Goal: Task Accomplishment & Management: Manage account settings

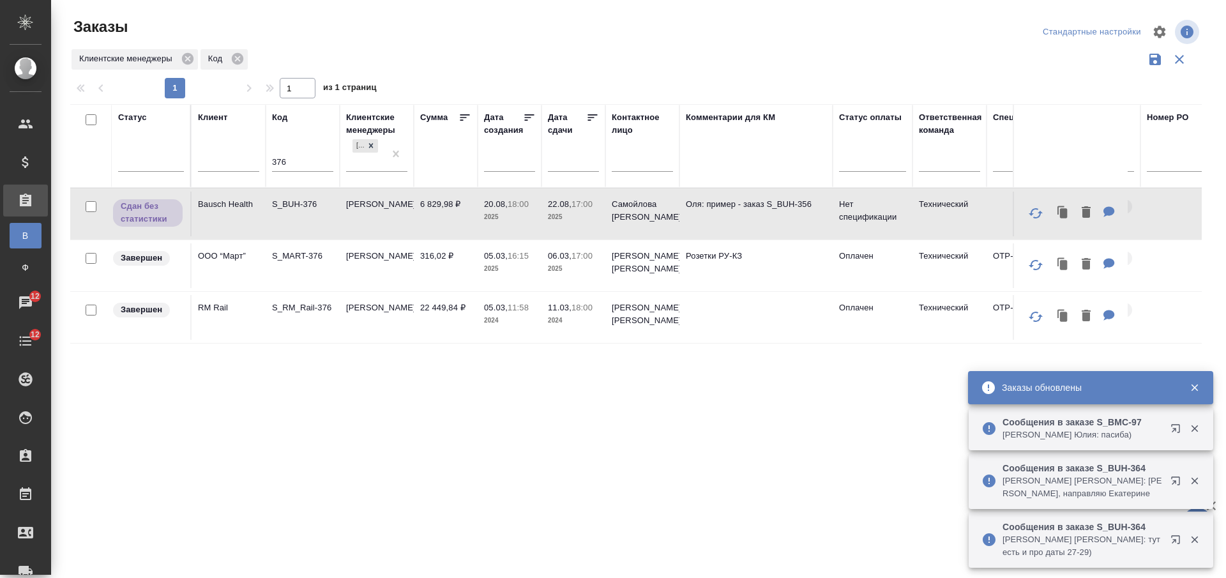
click at [282, 167] on input "376" at bounding box center [302, 163] width 61 height 16
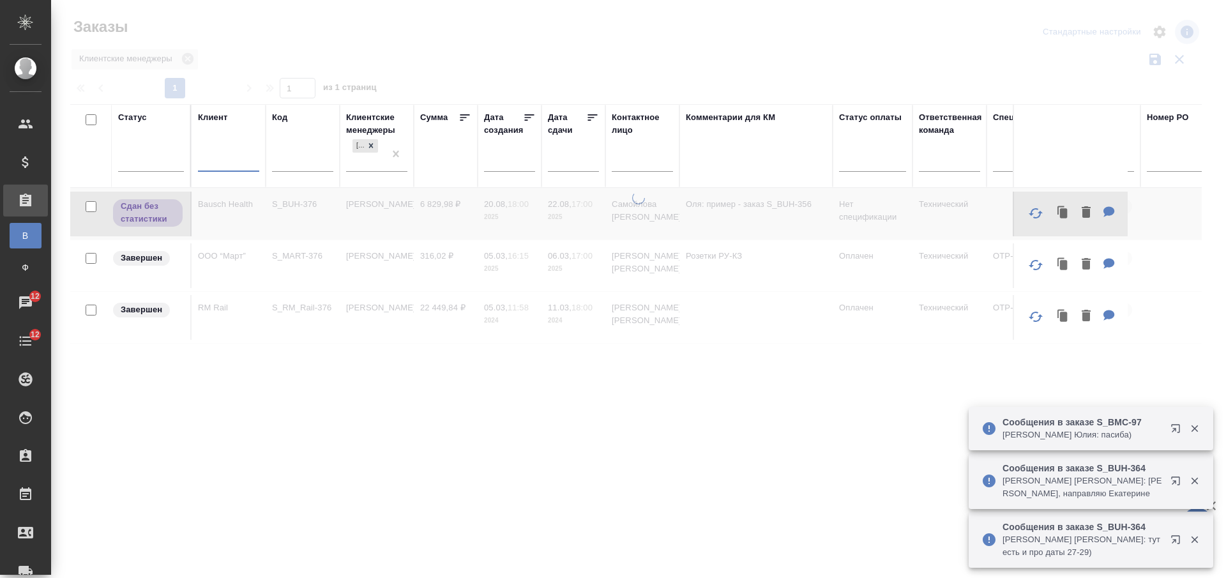
click at [218, 167] on input "text" at bounding box center [228, 163] width 61 height 16
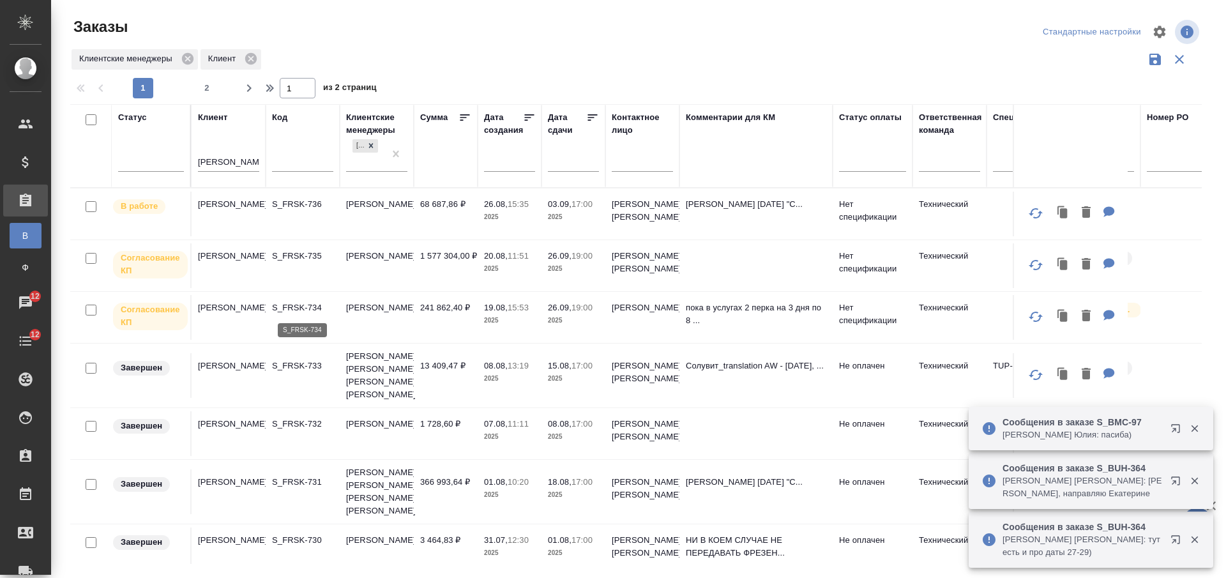
click at [305, 312] on p "S_FRSK-734" at bounding box center [302, 307] width 61 height 13
click at [397, 265] on td "[PERSON_NAME]" at bounding box center [377, 265] width 74 height 45
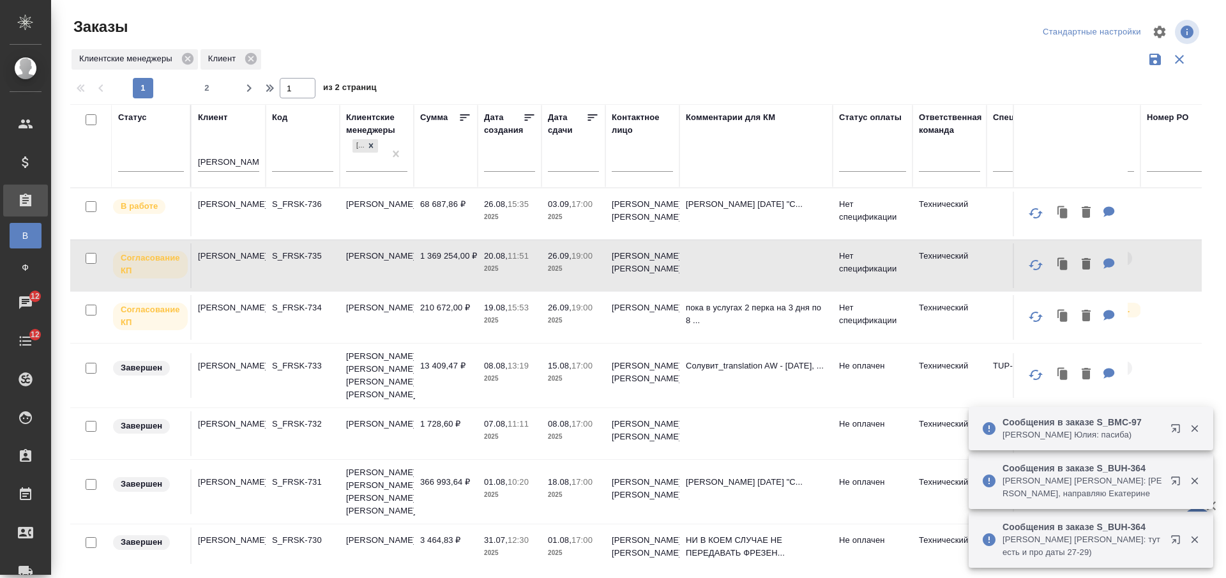
click at [196, 162] on th "Клиент [PERSON_NAME]" at bounding box center [229, 146] width 74 height 84
click at [194, 160] on th "Клиент [PERSON_NAME]" at bounding box center [229, 146] width 74 height 84
click at [204, 160] on input "frese" at bounding box center [228, 163] width 61 height 16
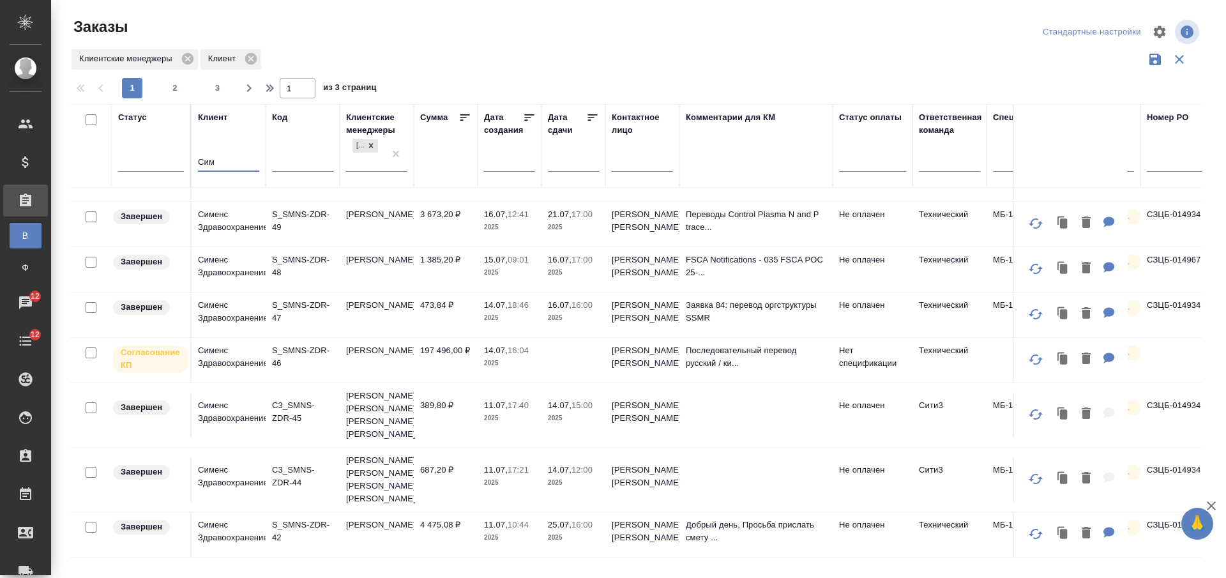
scroll to position [945, 0]
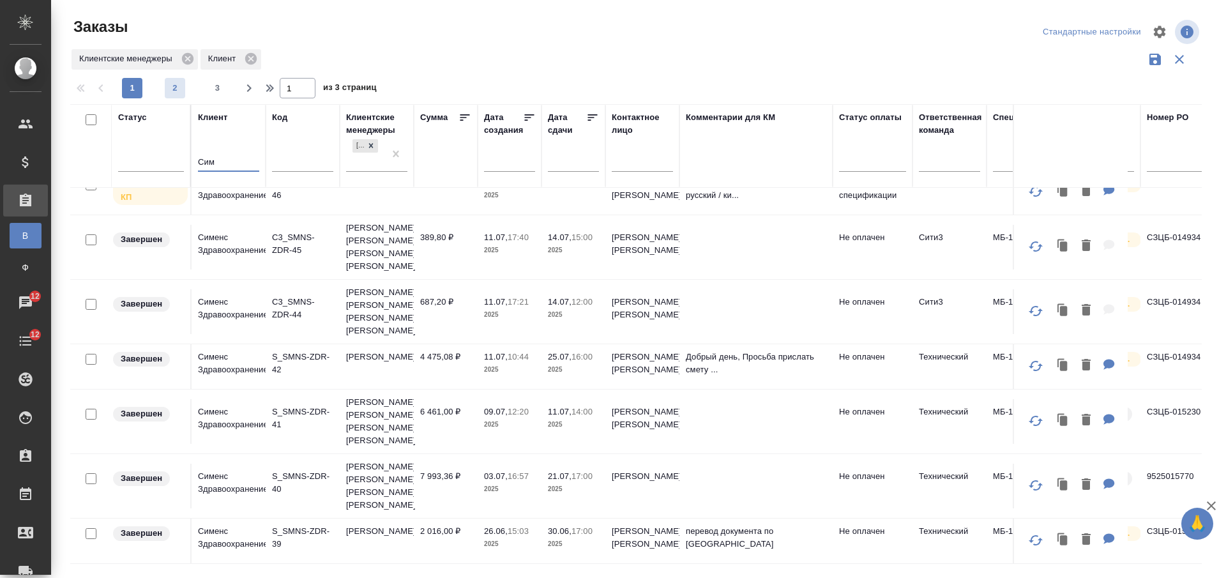
type input "Сим"
click at [176, 80] on button "2" at bounding box center [175, 88] width 20 height 20
type input "2"
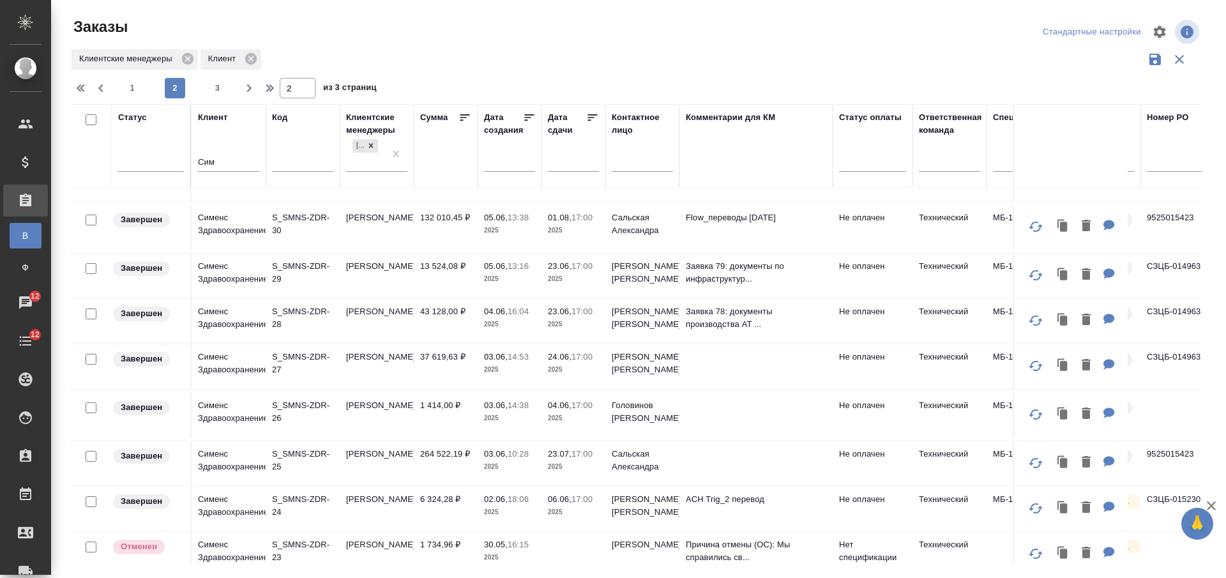
scroll to position [399, 0]
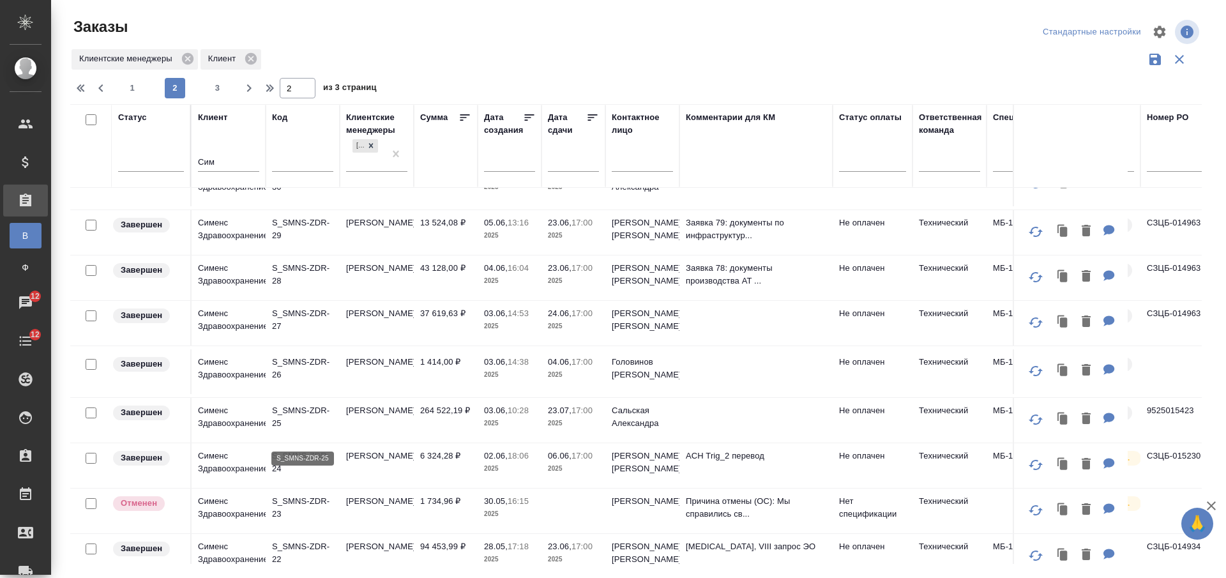
click at [314, 430] on p "S_SMNS-ZDR-25" at bounding box center [302, 417] width 61 height 26
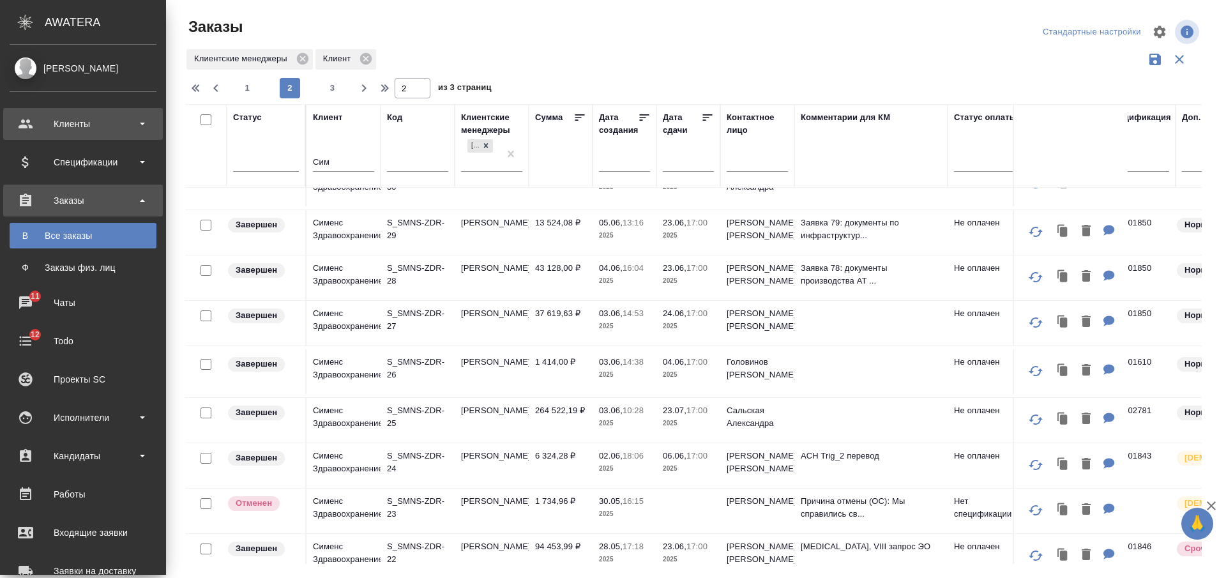
click at [119, 132] on div "Клиенты" at bounding box center [83, 123] width 147 height 19
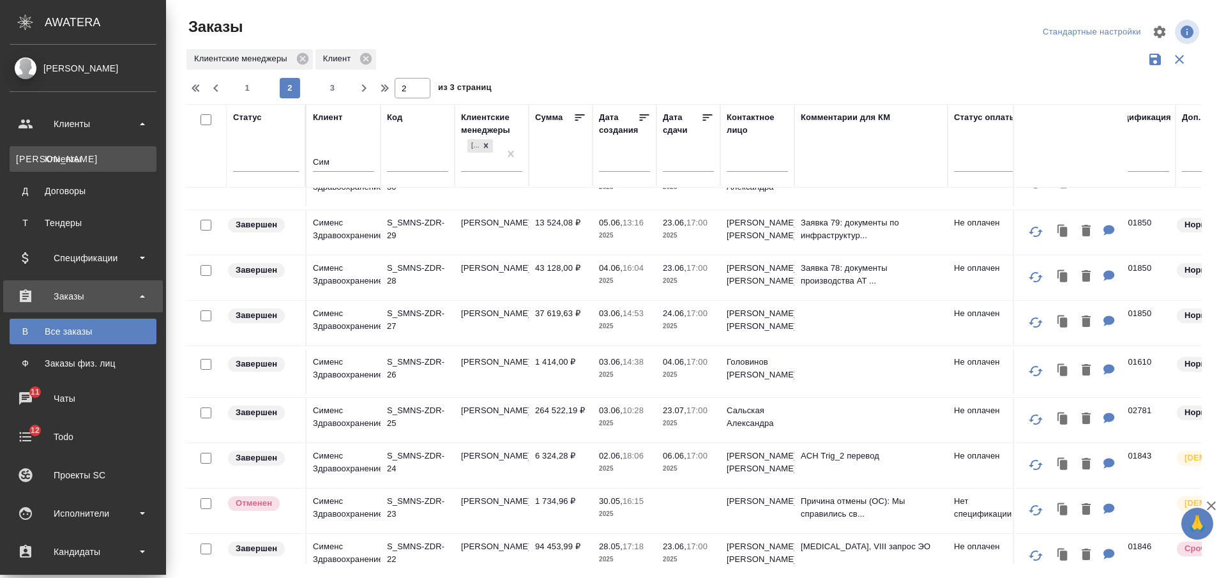
click at [112, 156] on div "Клиенты" at bounding box center [83, 159] width 134 height 13
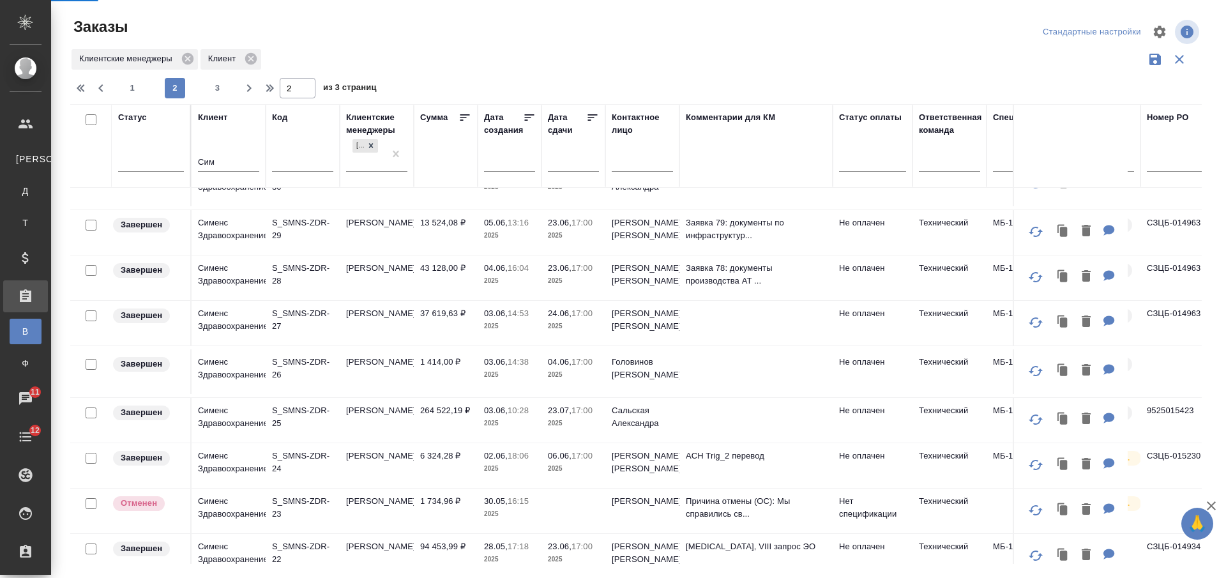
select select "RU"
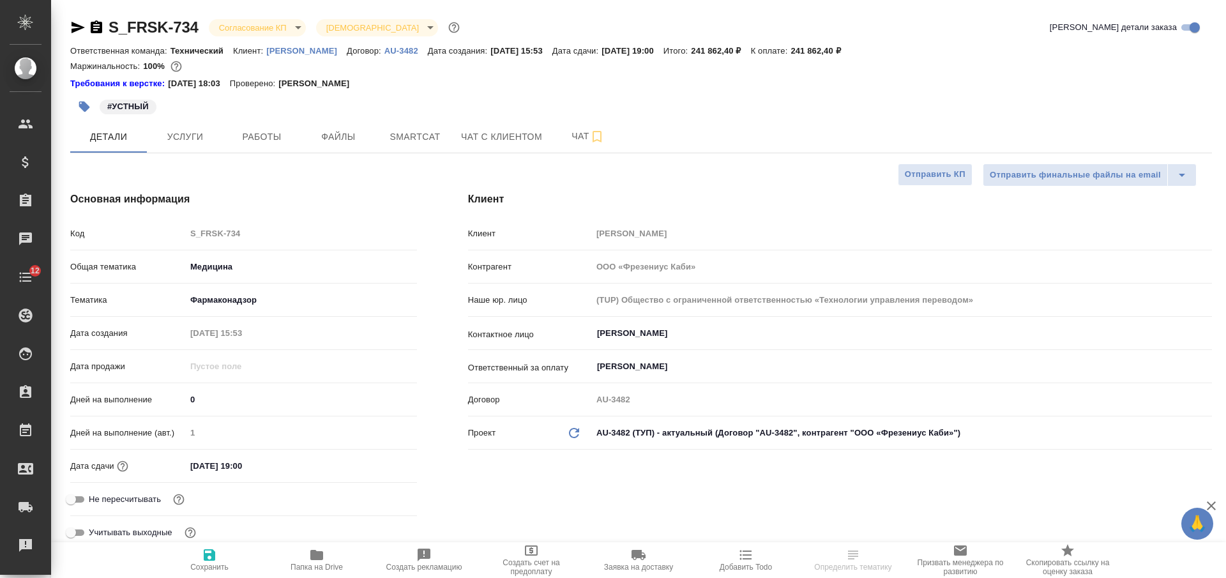
select select "RU"
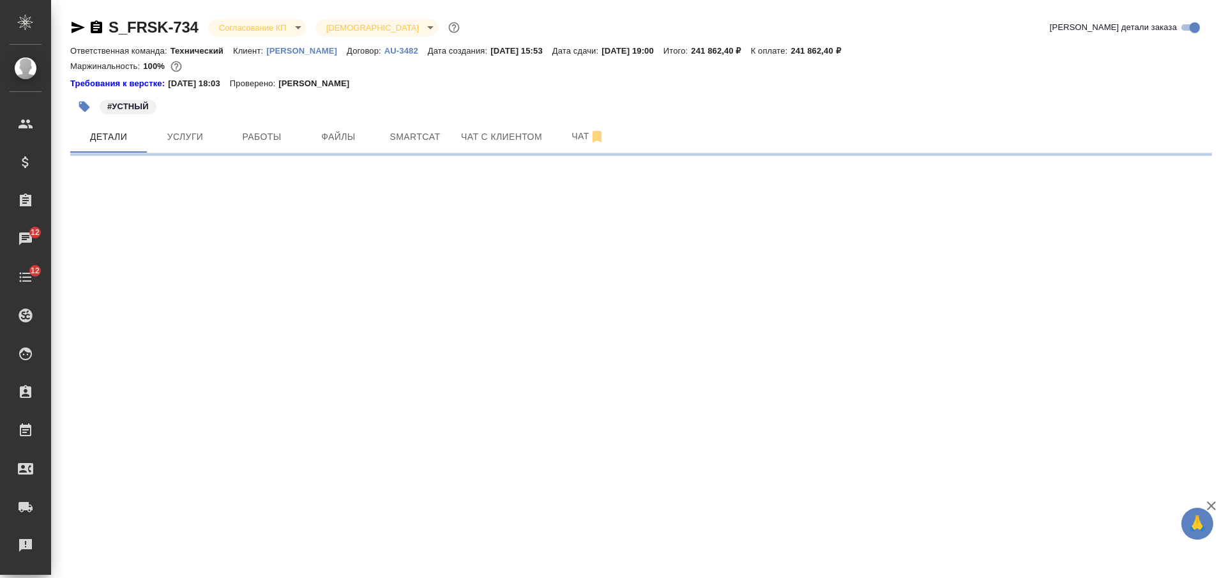
select select "RU"
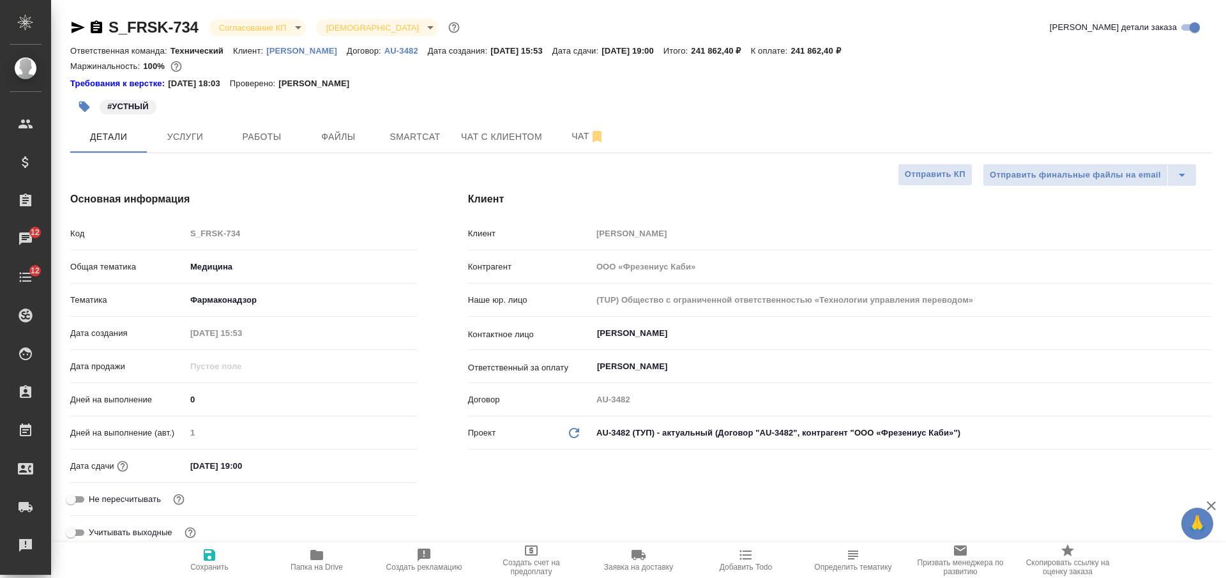
type textarea "x"
click at [213, 143] on span "Услуги" at bounding box center [185, 137] width 61 height 16
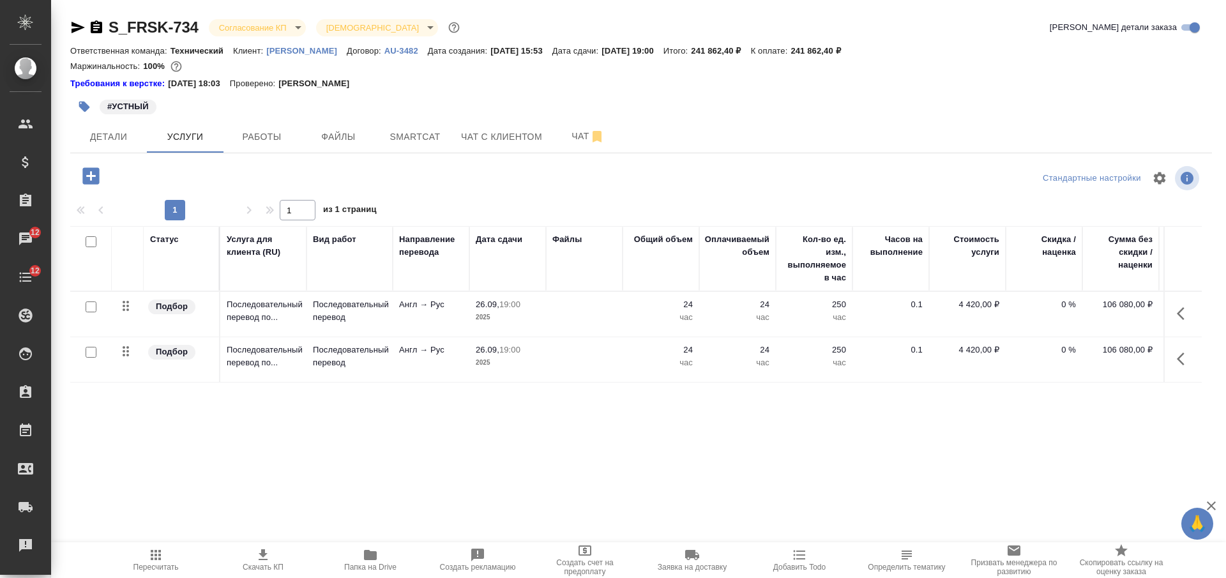
click at [602, 310] on td at bounding box center [584, 314] width 77 height 45
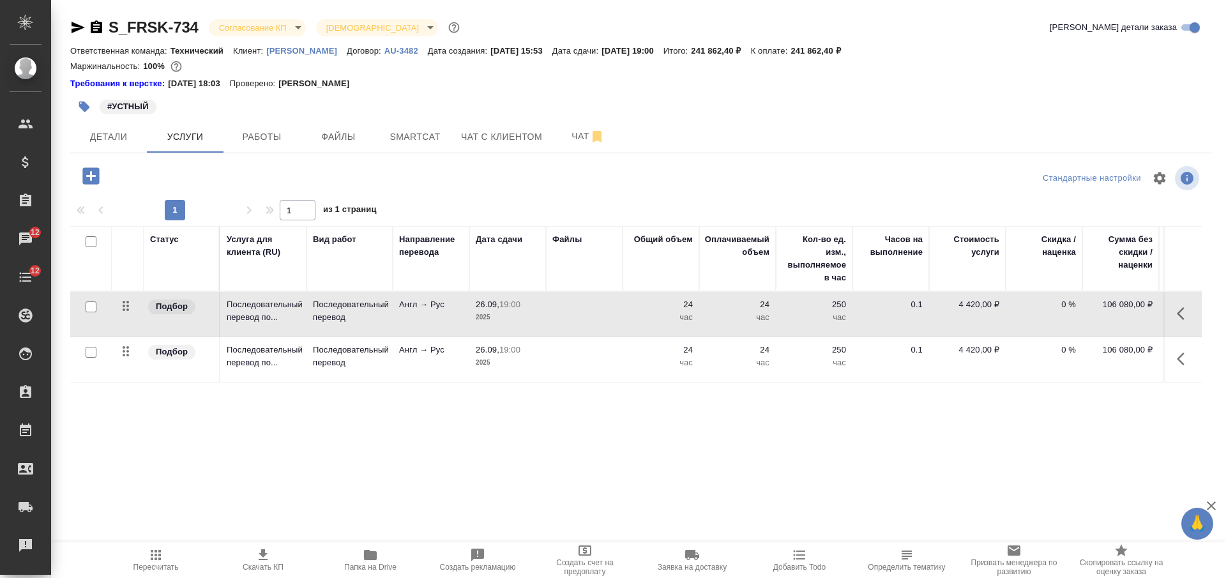
click at [602, 310] on td at bounding box center [584, 314] width 77 height 45
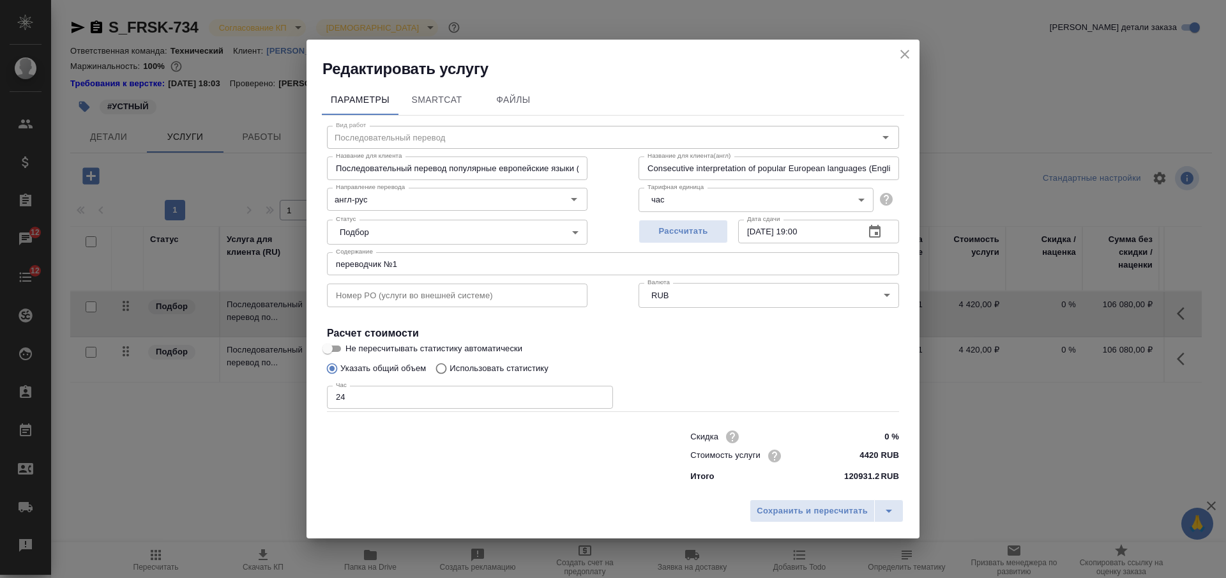
click at [870, 451] on input "4420 RUB" at bounding box center [875, 455] width 48 height 19
type input "3850 RUB"
click at [845, 508] on span "Сохранить и пересчитать" at bounding box center [812, 511] width 111 height 15
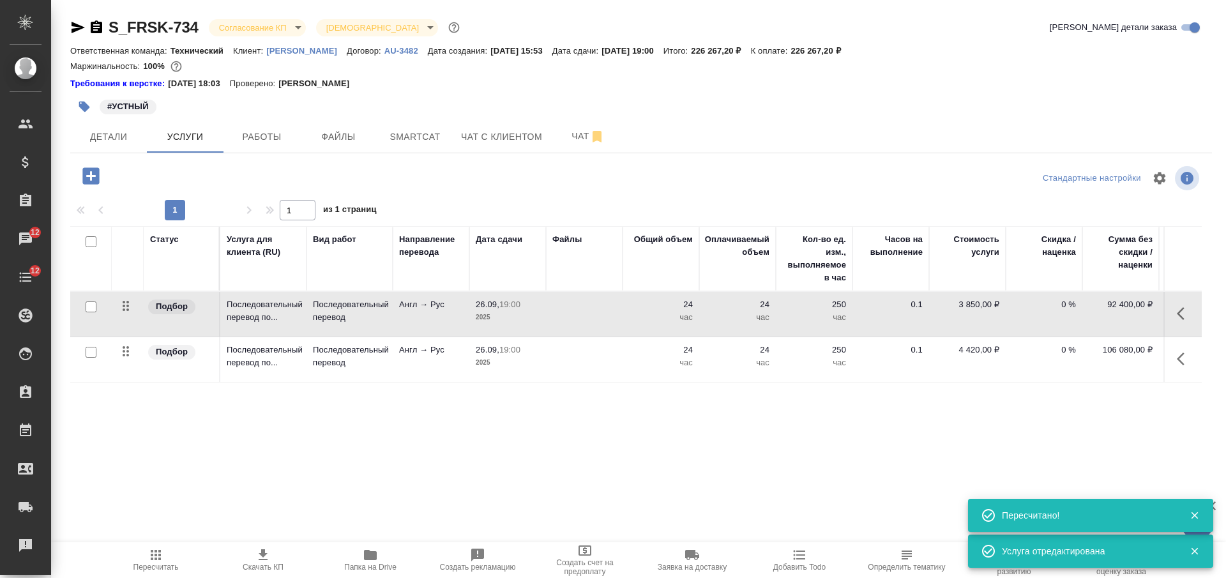
click at [630, 360] on p "час" at bounding box center [661, 362] width 64 height 13
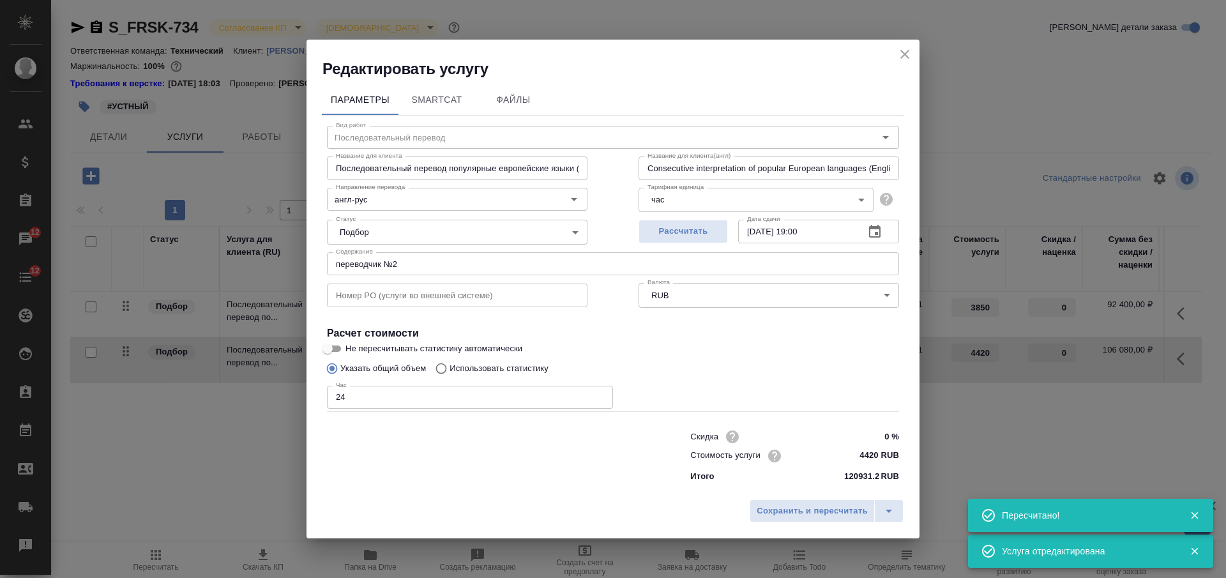
click at [866, 454] on input "4420 RUB" at bounding box center [875, 455] width 48 height 19
click at [866, 454] on input "4420 RUB" at bounding box center [875, 455] width 47 height 19
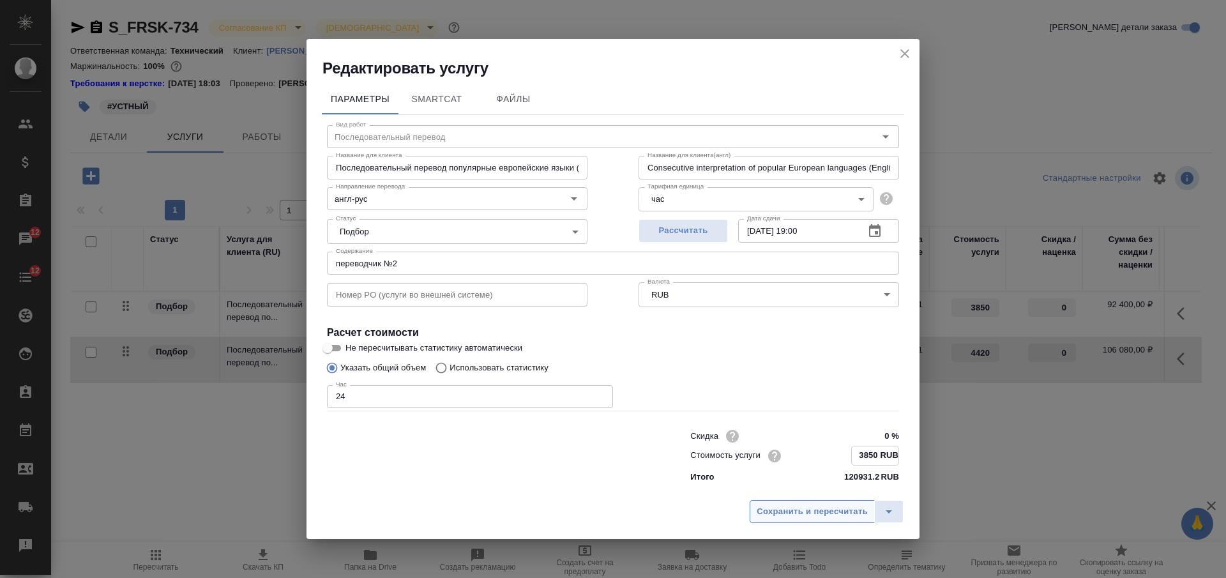
type input "3850 RUB"
click at [780, 517] on span "Сохранить и пересчитать" at bounding box center [812, 511] width 111 height 15
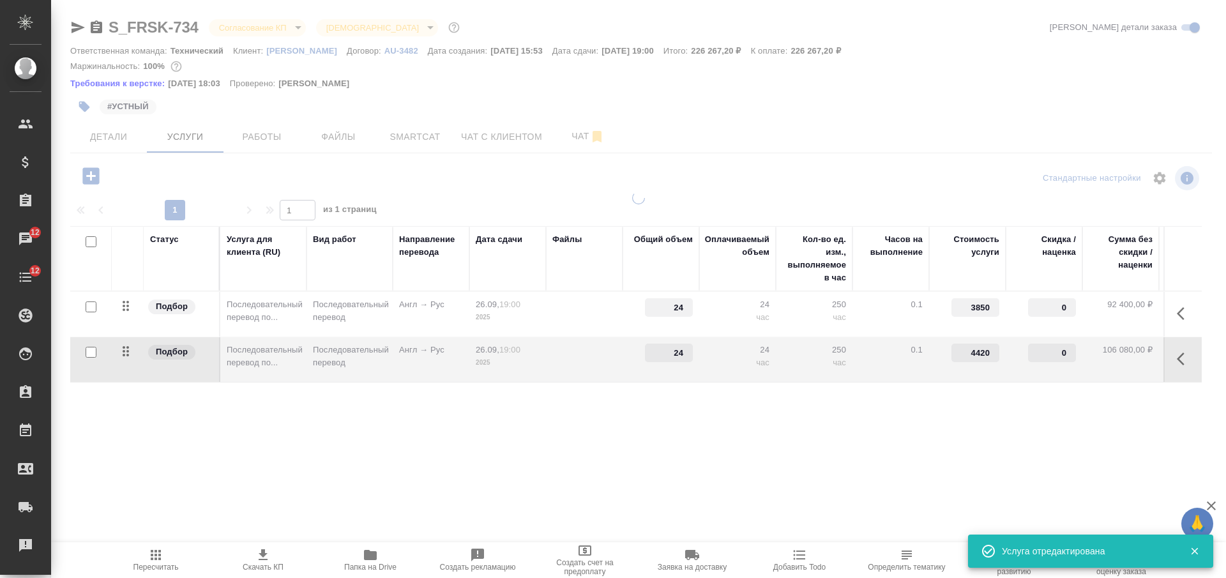
type input "3850"
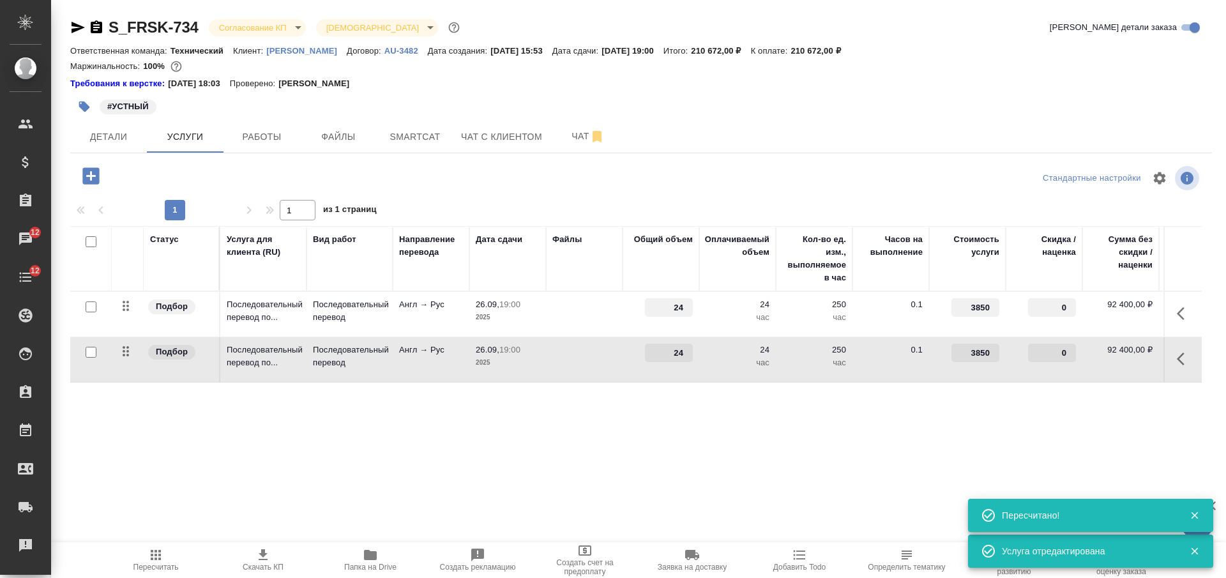
click at [153, 550] on icon "button" at bounding box center [156, 555] width 10 height 10
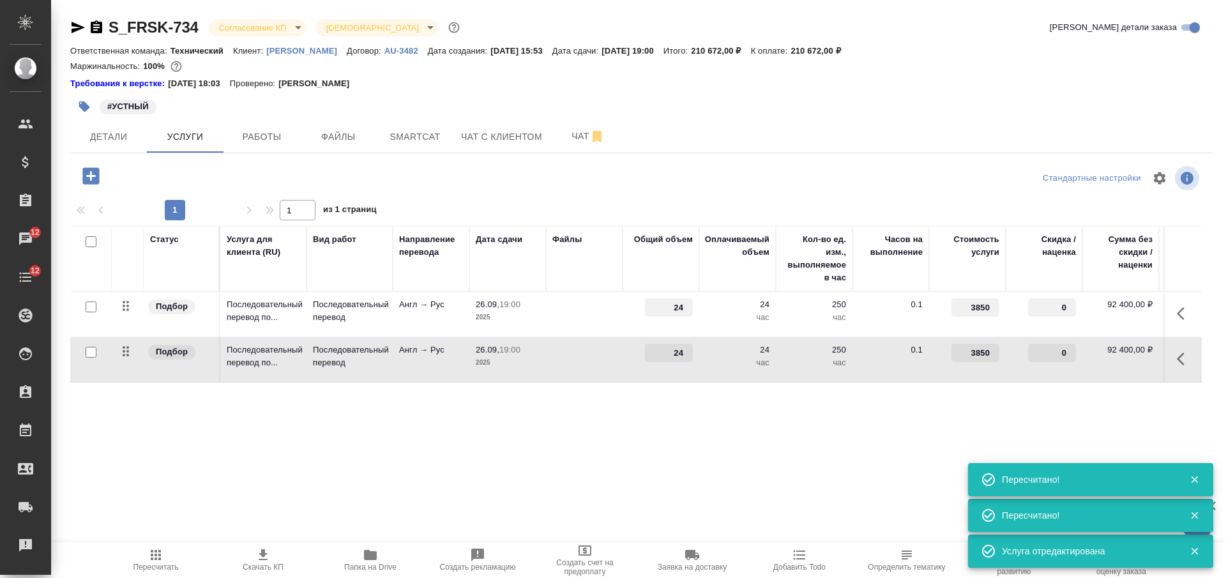
click at [289, 568] on span "Скачать КП" at bounding box center [263, 559] width 92 height 24
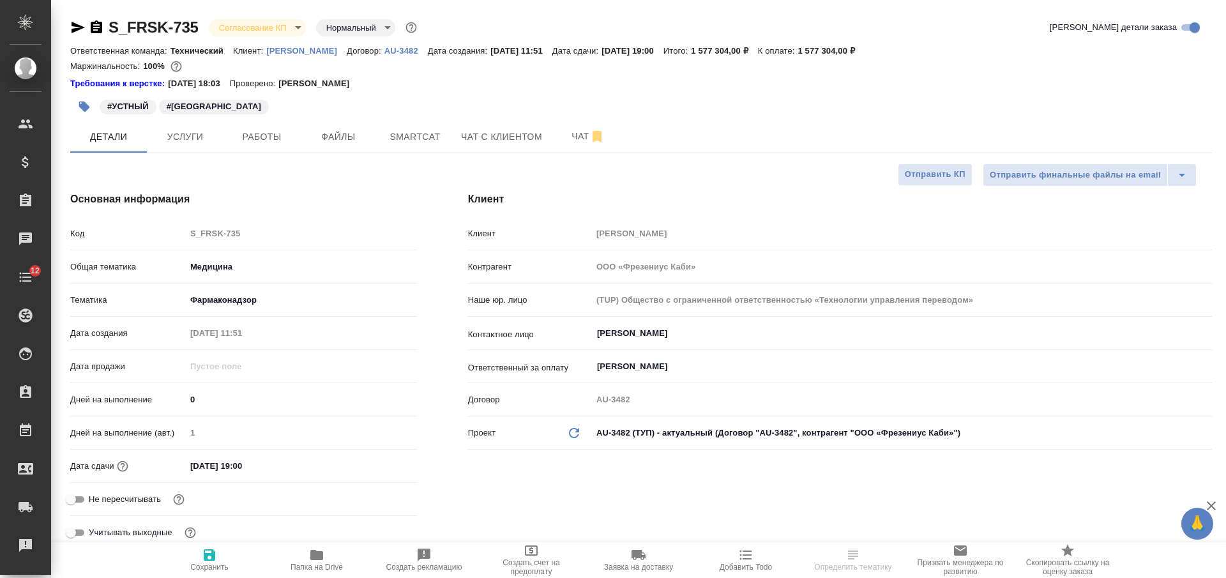
select select "RU"
type textarea "x"
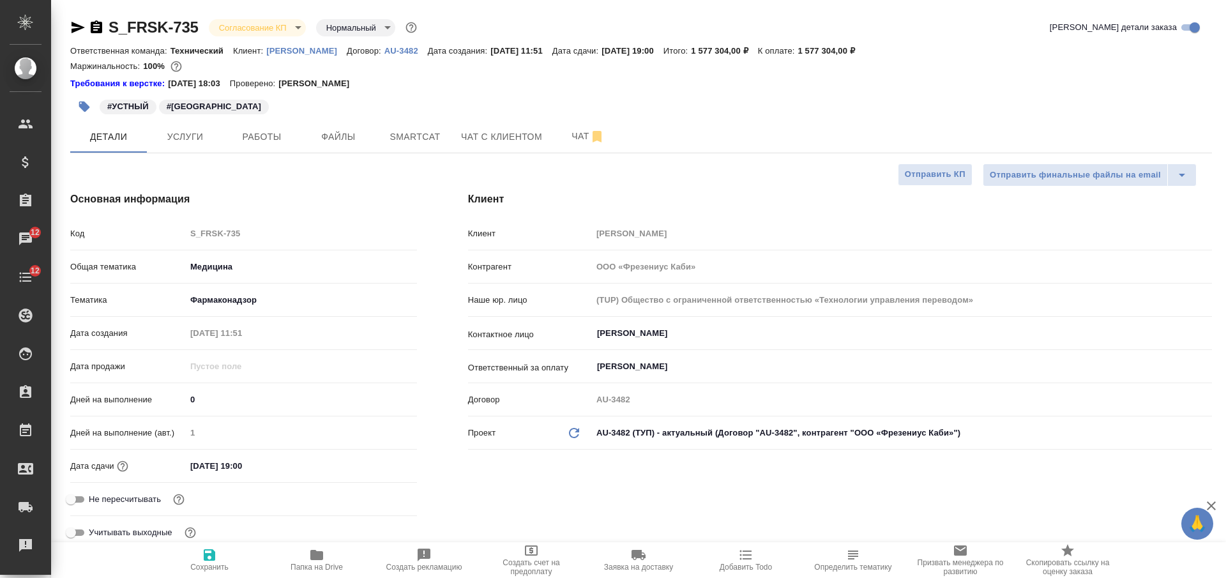
type textarea "x"
click at [176, 139] on span "Услуги" at bounding box center [185, 137] width 61 height 16
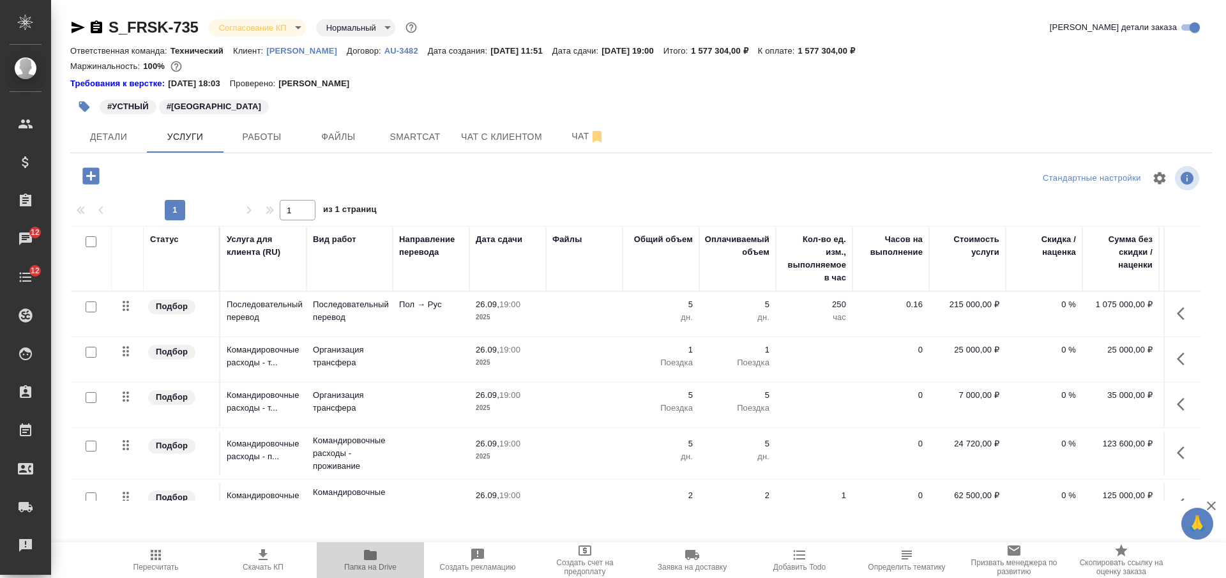
click at [361, 557] on span "Папка на Drive" at bounding box center [370, 559] width 92 height 24
click at [595, 311] on td at bounding box center [584, 314] width 77 height 45
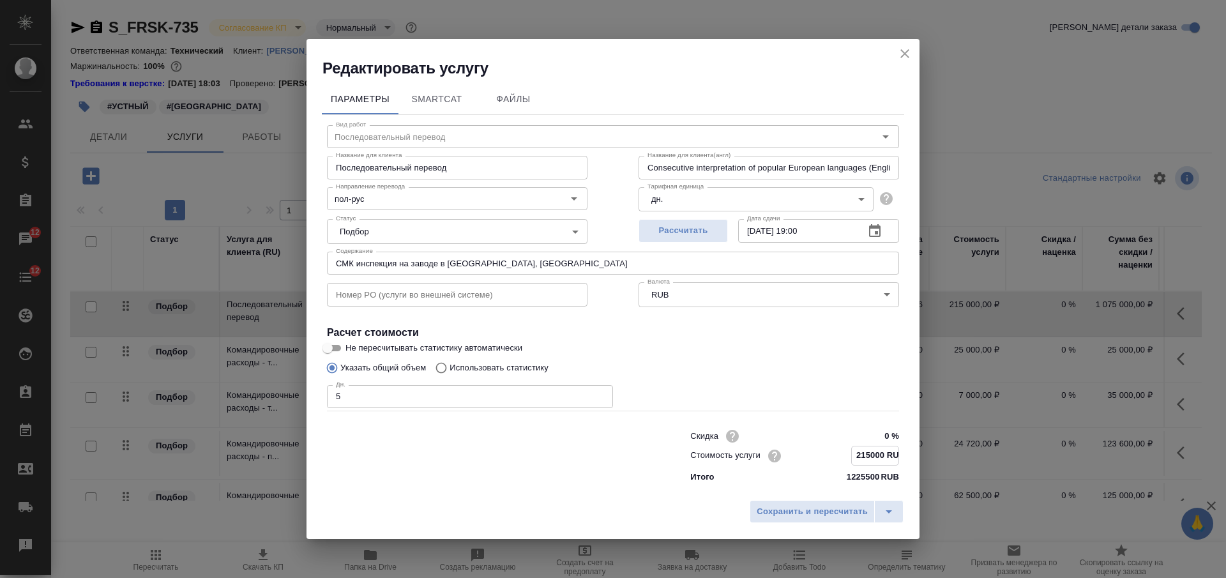
click at [866, 450] on input "215000 RUB" at bounding box center [875, 455] width 47 height 19
type input "185000 RUB"
click at [804, 507] on span "Сохранить и пересчитать" at bounding box center [812, 511] width 111 height 15
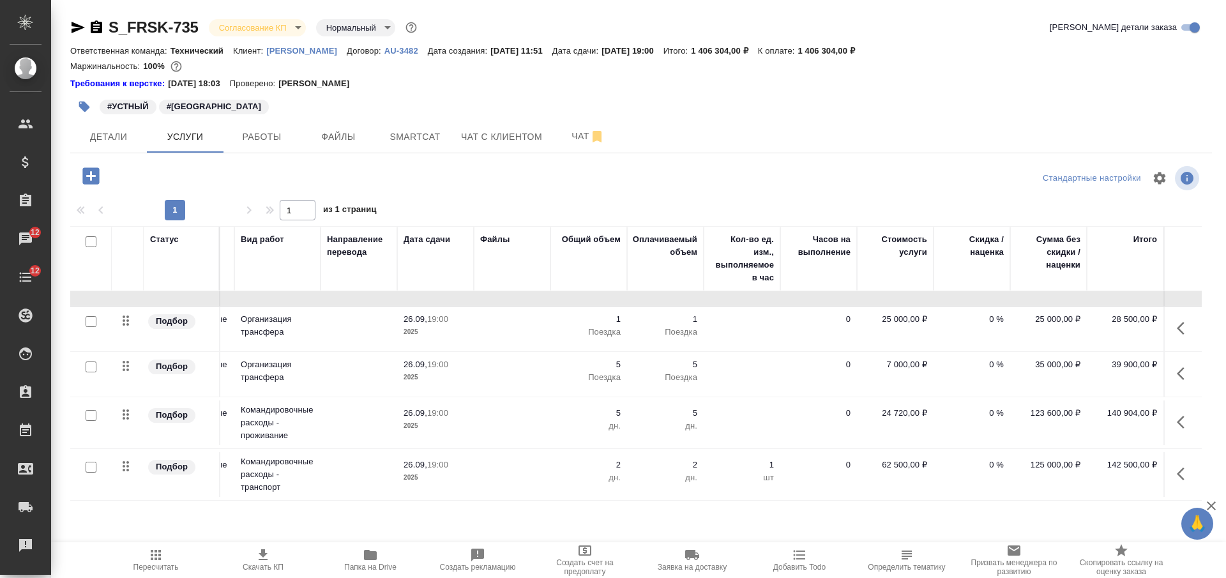
scroll to position [43, 0]
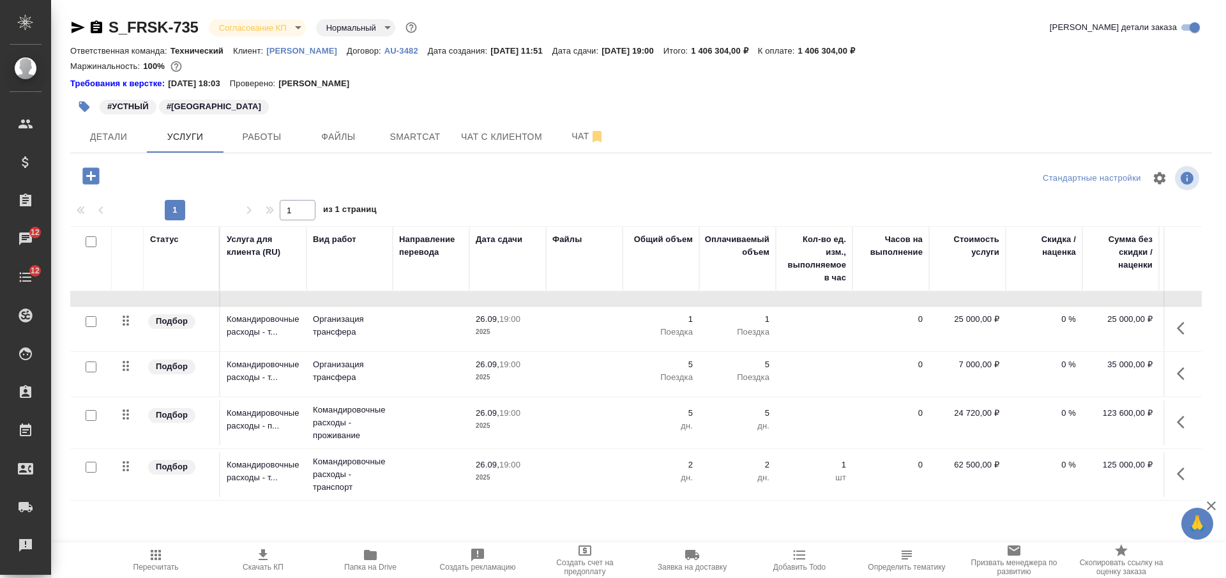
click at [871, 533] on div "S_FRSK-735 Согласование КП kpNegotiation Нормальный normal Кратко детали заказа…" at bounding box center [641, 266] width 1156 height 533
click at [649, 458] on p "2" at bounding box center [661, 464] width 64 height 13
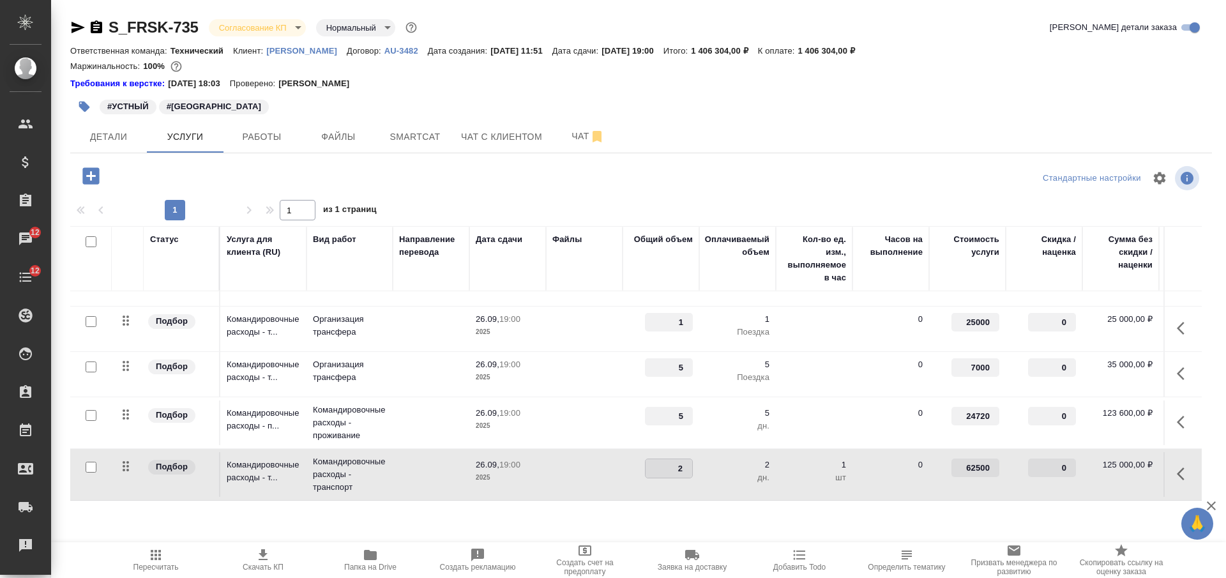
click at [587, 466] on td at bounding box center [584, 474] width 77 height 45
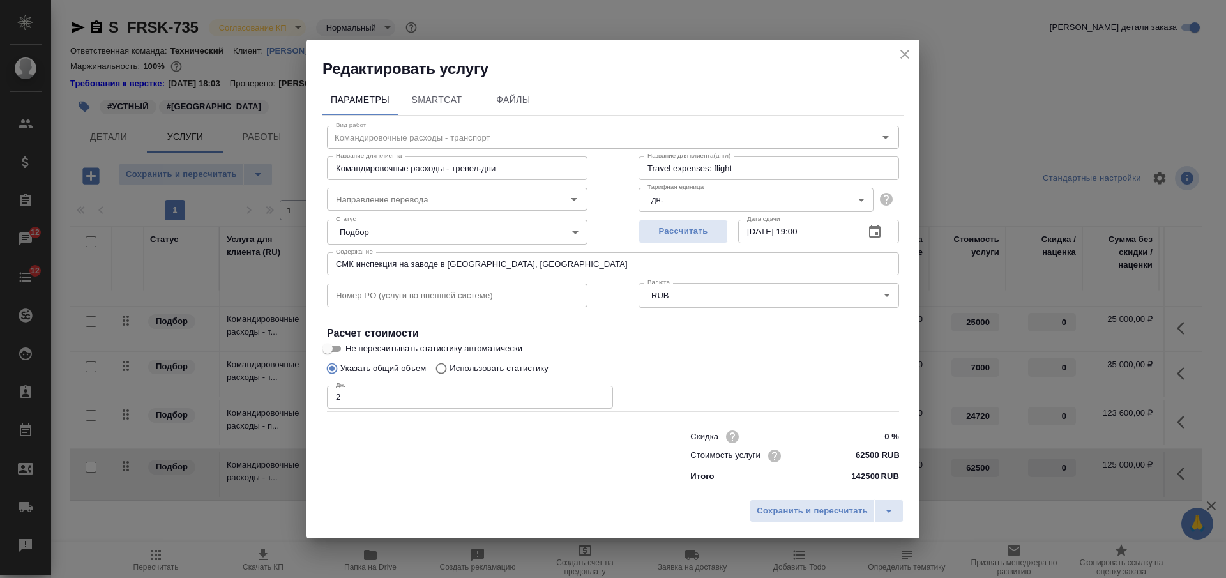
click at [874, 453] on input "62500 RUB" at bounding box center [875, 455] width 48 height 19
click at [874, 453] on input "62500 RUB" at bounding box center [875, 455] width 47 height 19
type input "46250 RUB"
click at [784, 515] on span "Сохранить и пересчитать" at bounding box center [812, 511] width 111 height 15
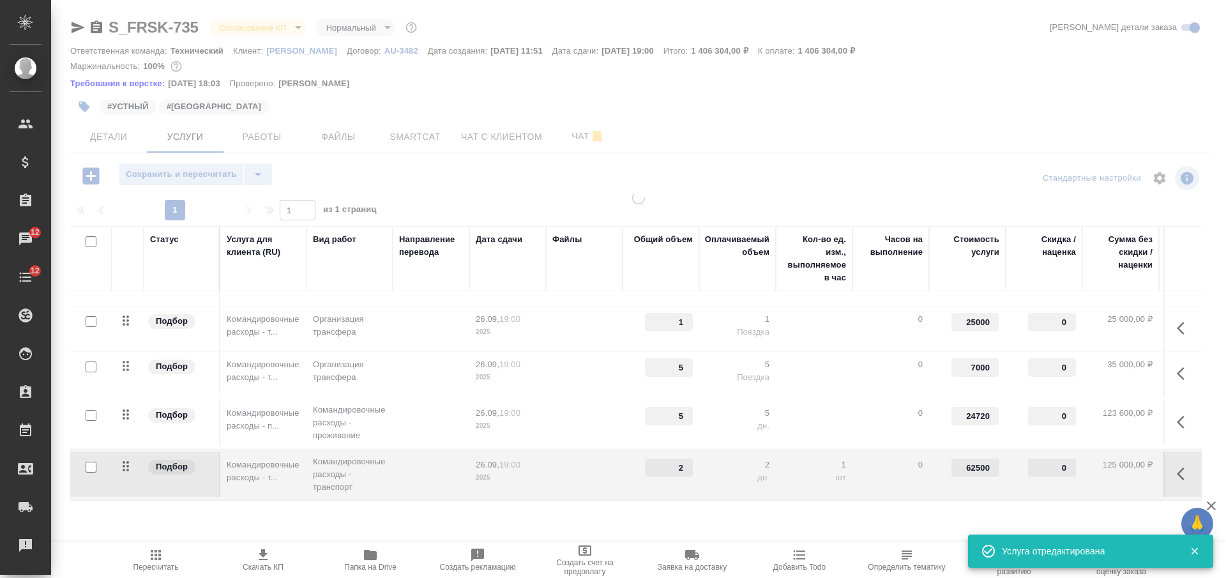
type input "46250"
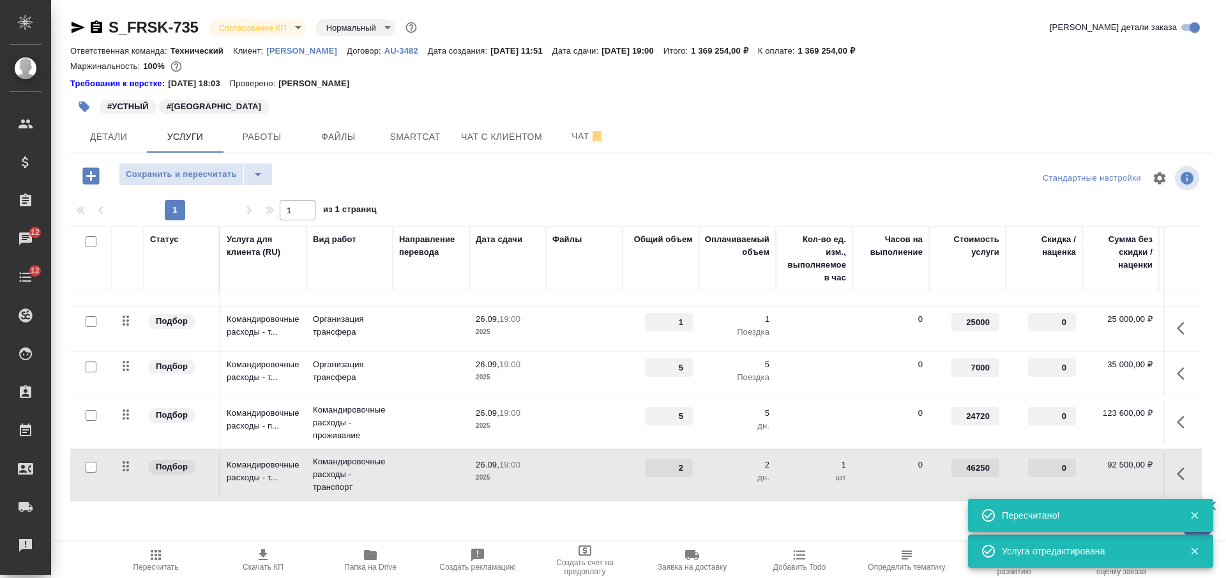
click at [264, 561] on icon "button" at bounding box center [262, 554] width 15 height 15
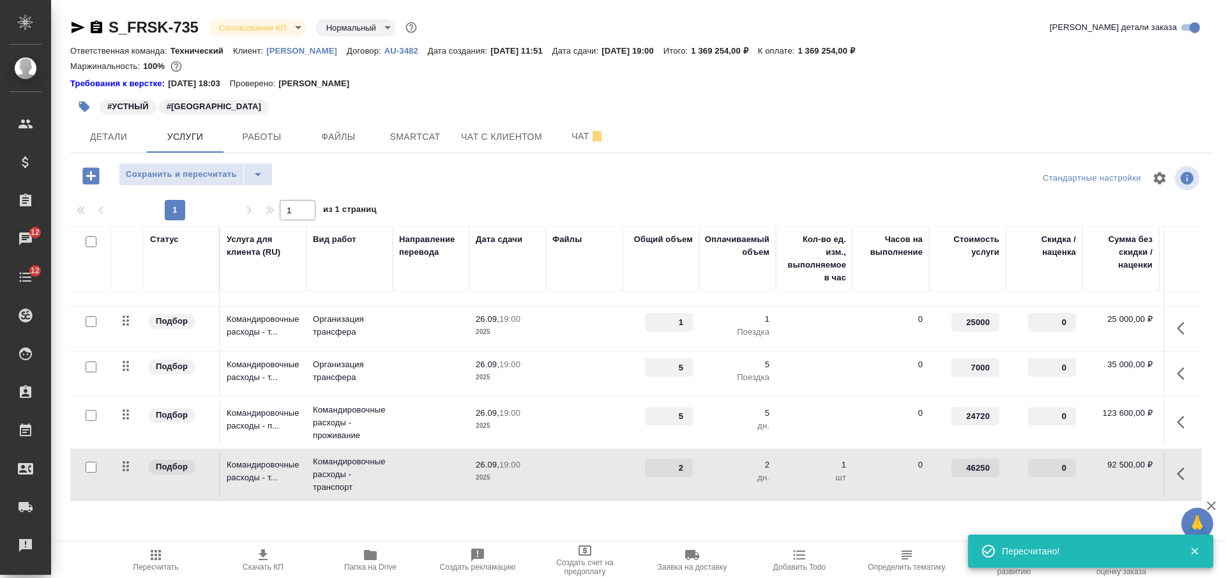
click at [97, 22] on icon "button" at bounding box center [96, 26] width 11 height 13
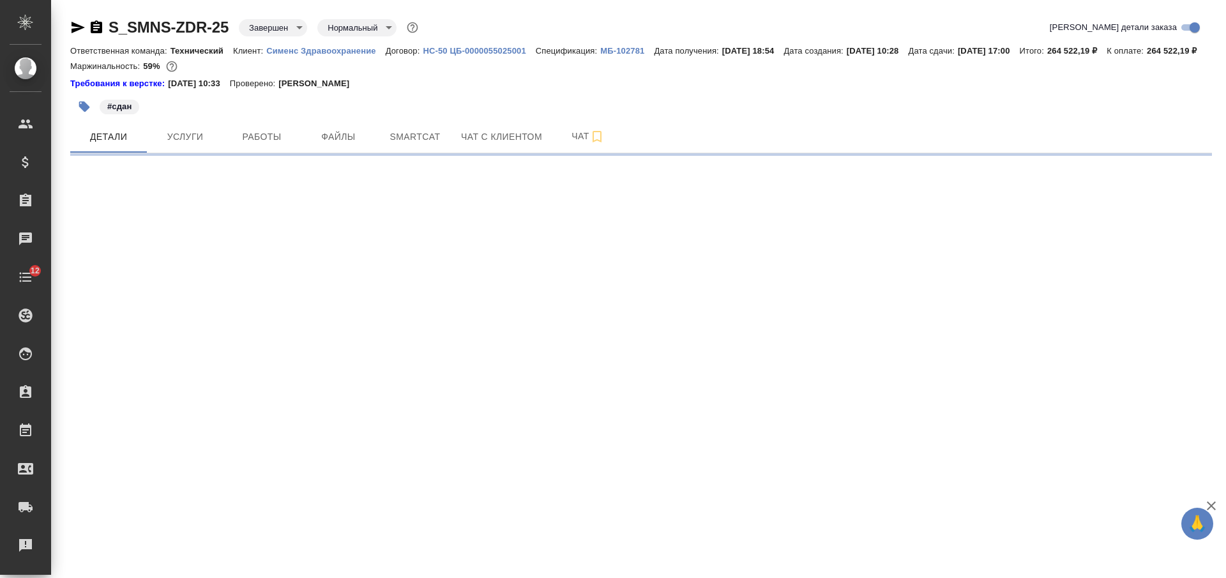
select select "RU"
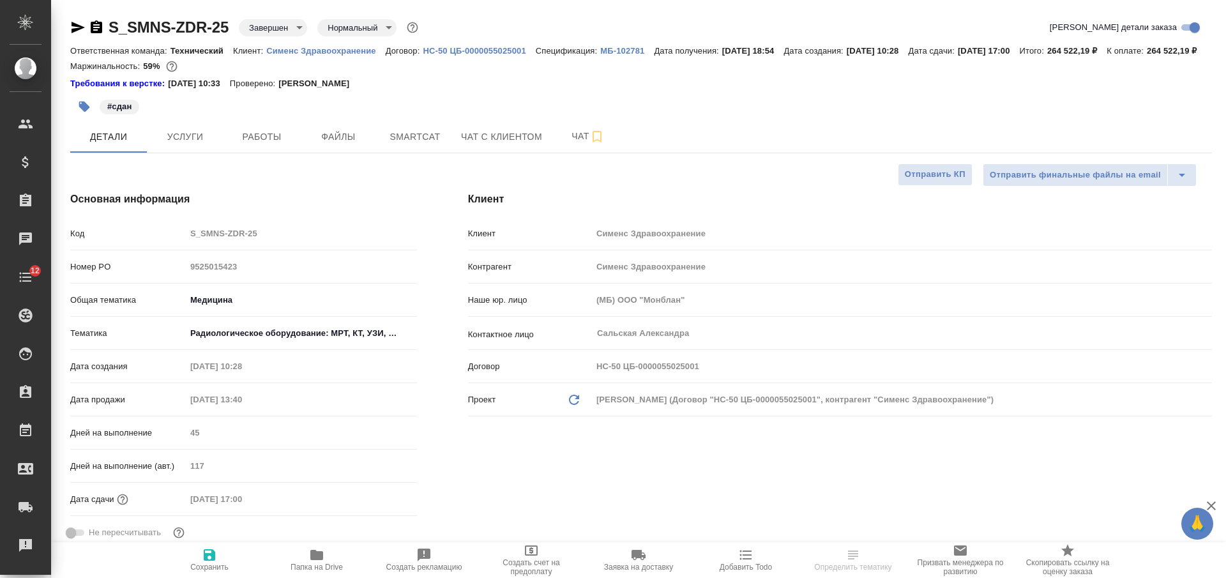
type textarea "x"
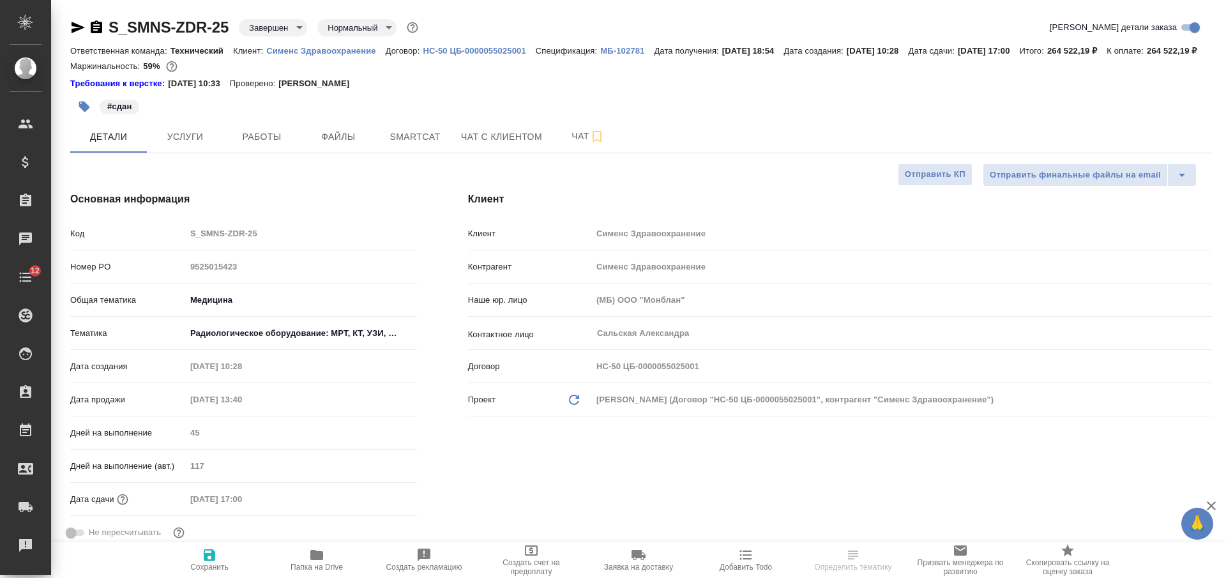
type textarea "x"
select select "RU"
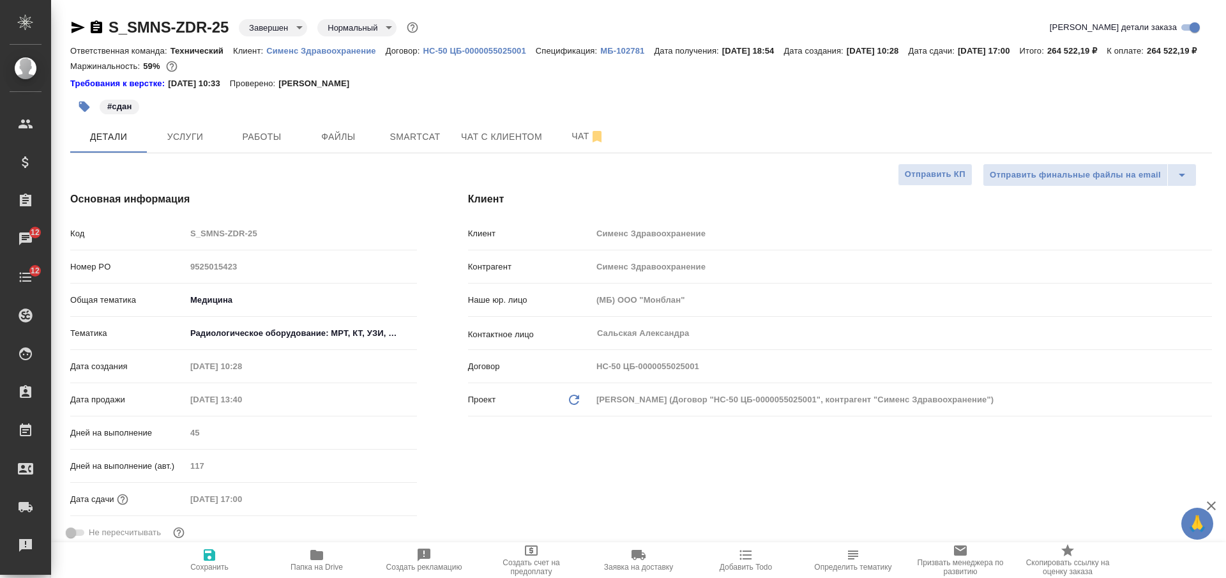
type textarea "x"
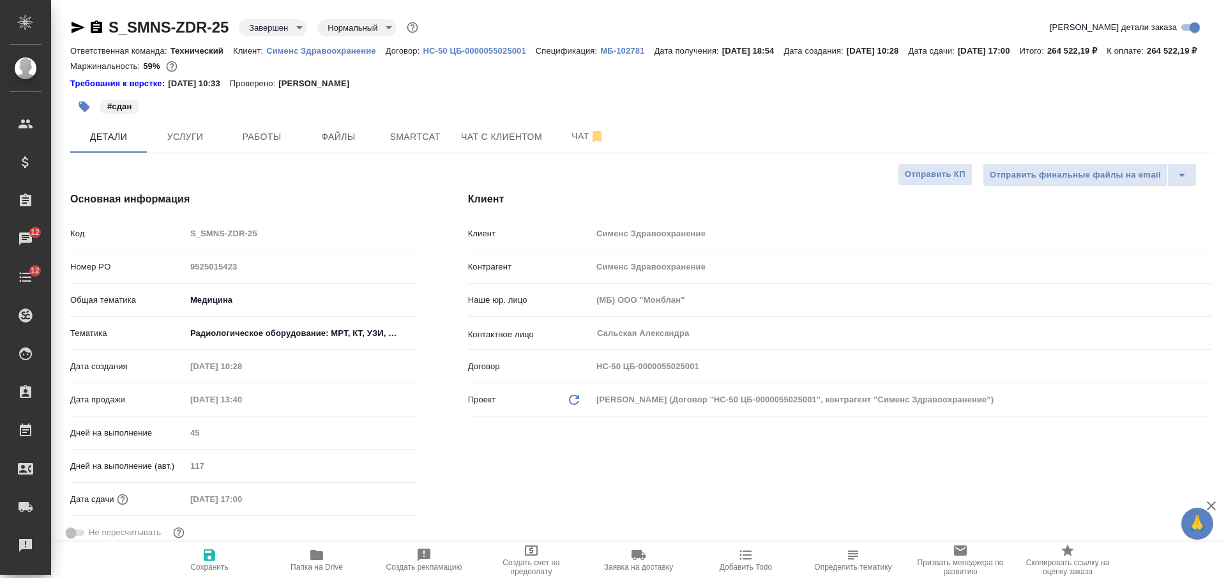
type textarea "x"
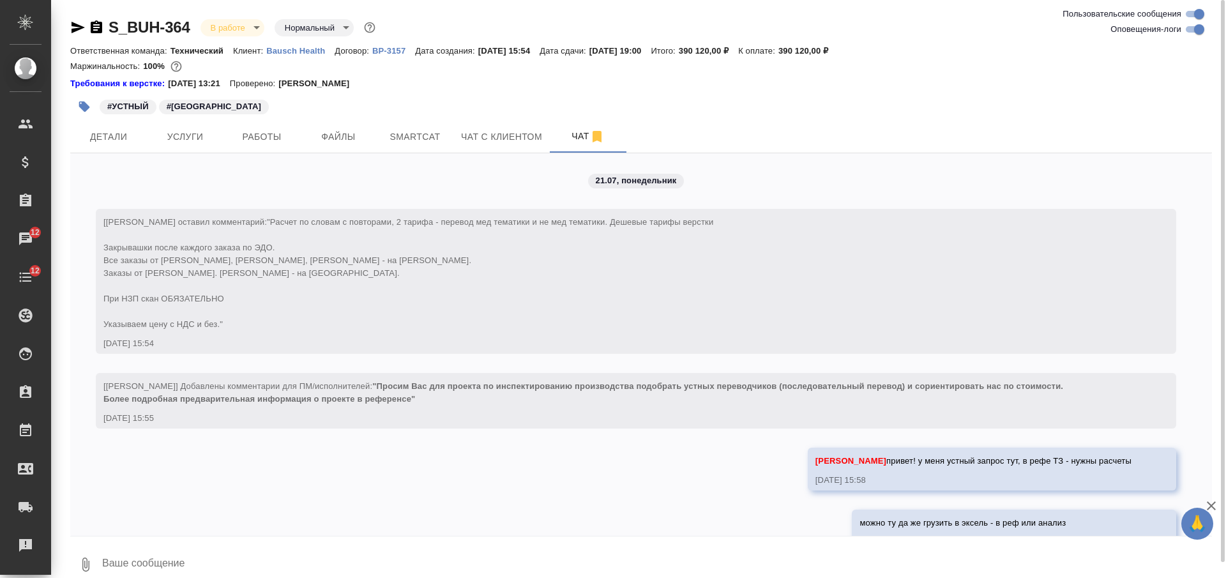
scroll to position [14354, 0]
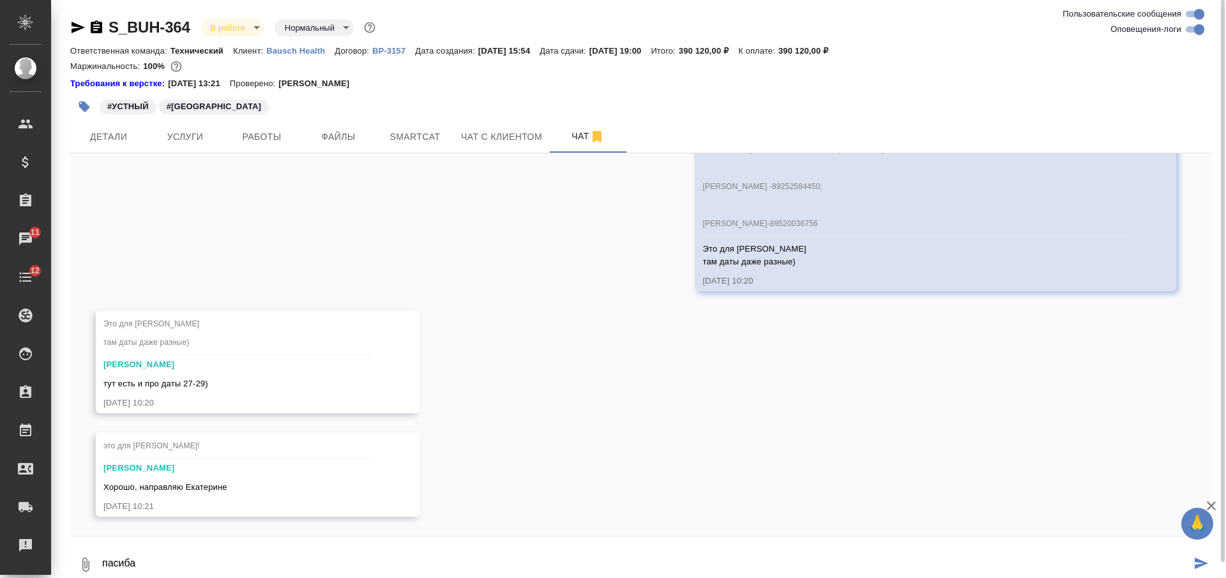
type textarea "пасиба"
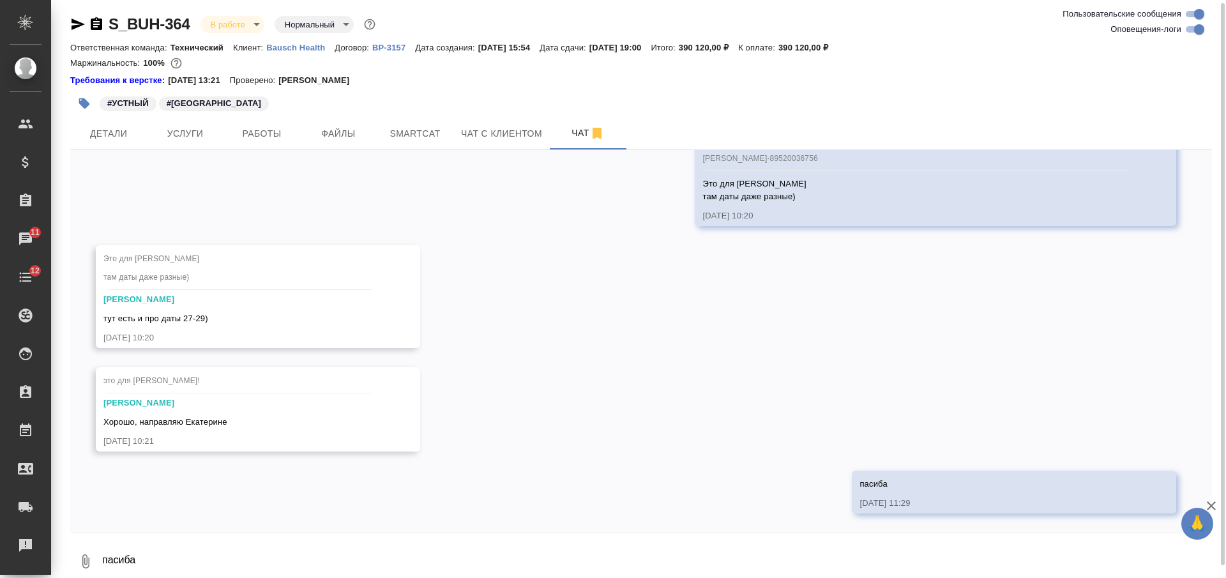
scroll to position [14416, 0]
